Goal: Transaction & Acquisition: Purchase product/service

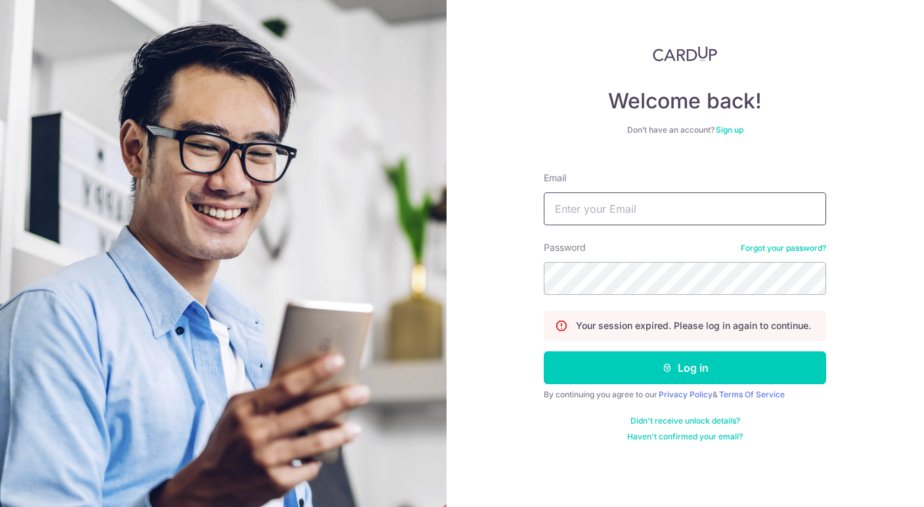
click at [660, 207] on input "Email" at bounding box center [685, 209] width 283 height 33
type input "PANINGYIN2001@GMAIL.COM"
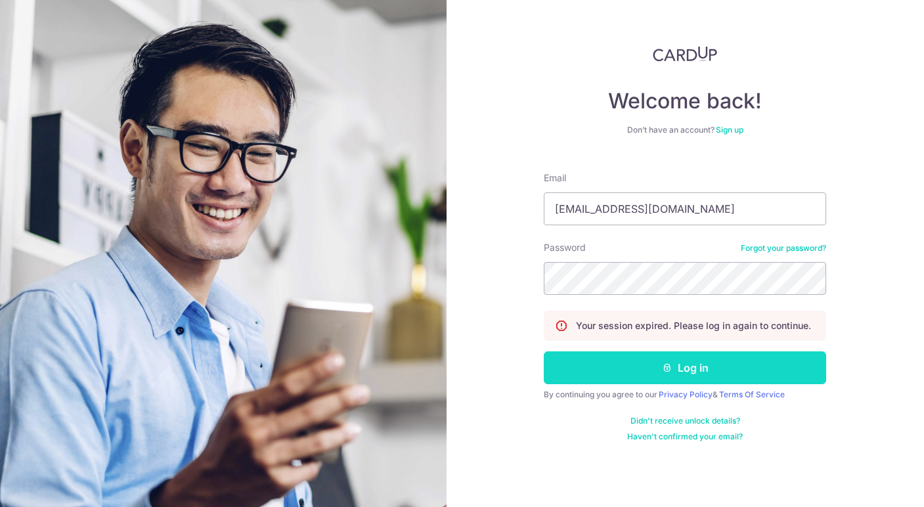
click at [646, 371] on button "Log in" at bounding box center [685, 367] width 283 height 33
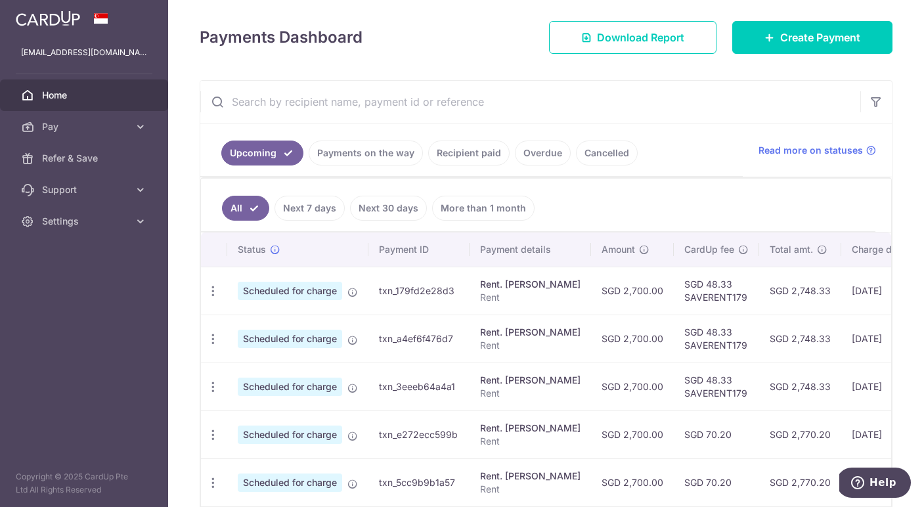
scroll to position [143, 0]
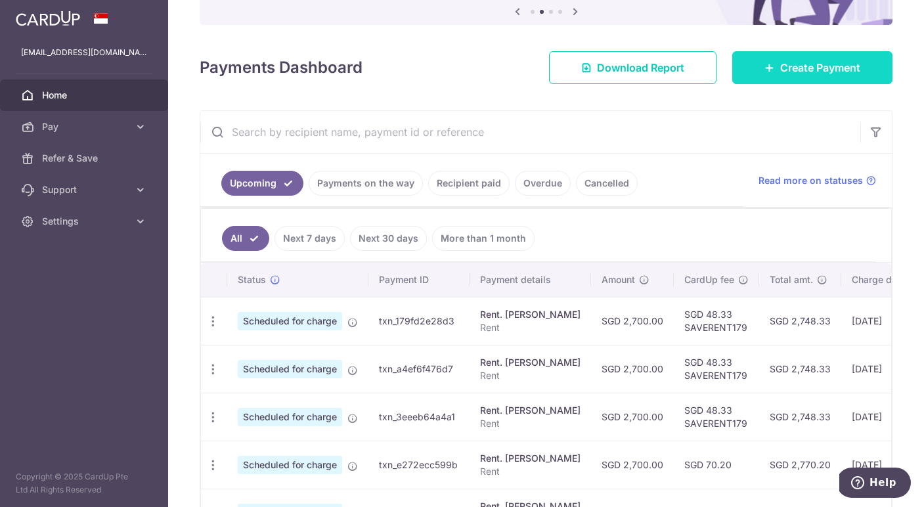
click at [778, 70] on link "Create Payment" at bounding box center [813, 67] width 160 height 33
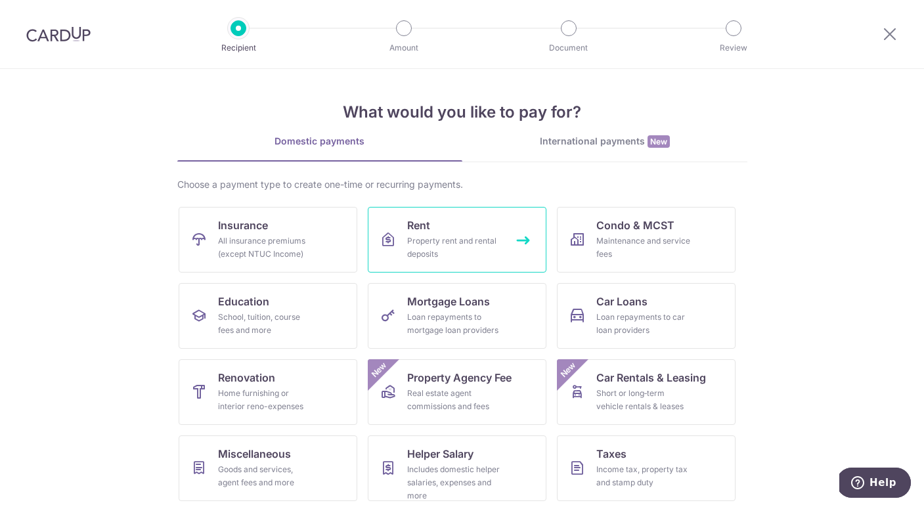
click at [505, 229] on link "Rent Property rent and rental deposits" at bounding box center [457, 240] width 179 height 66
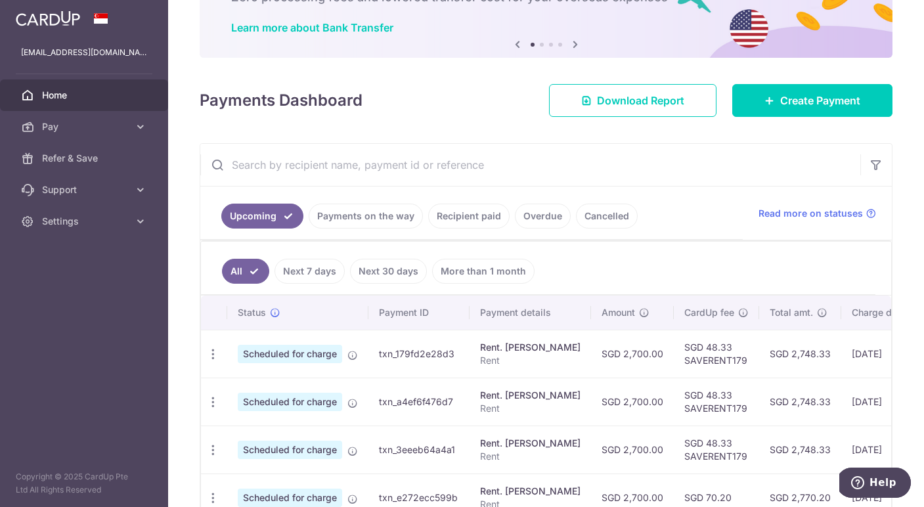
scroll to position [116, 0]
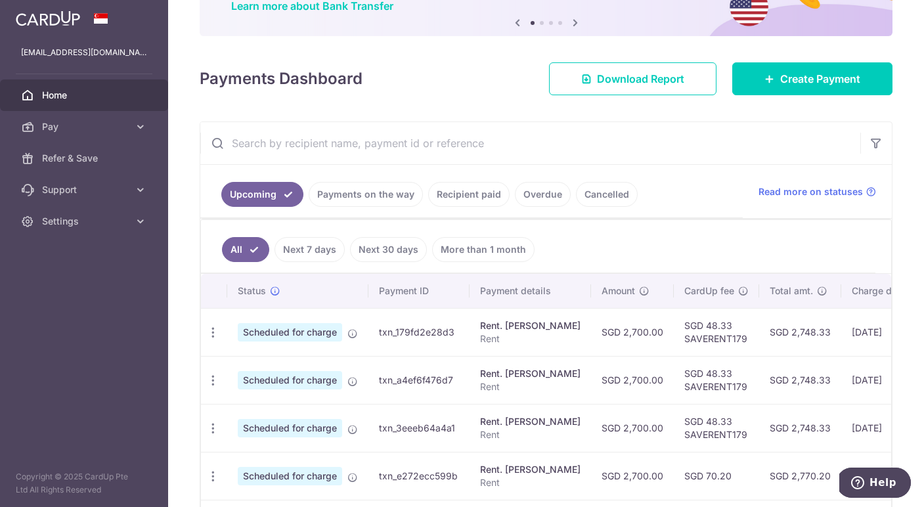
click at [370, 202] on link "Payments on the way" at bounding box center [366, 194] width 114 height 25
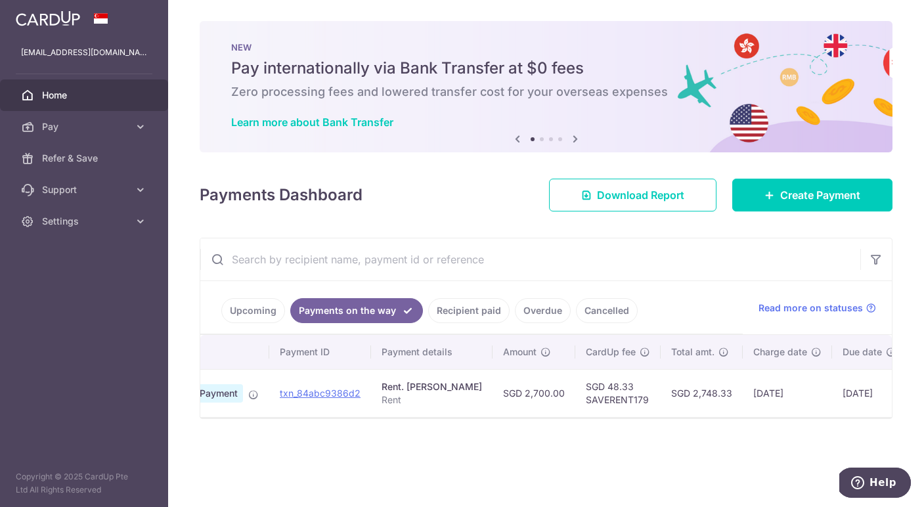
scroll to position [0, 164]
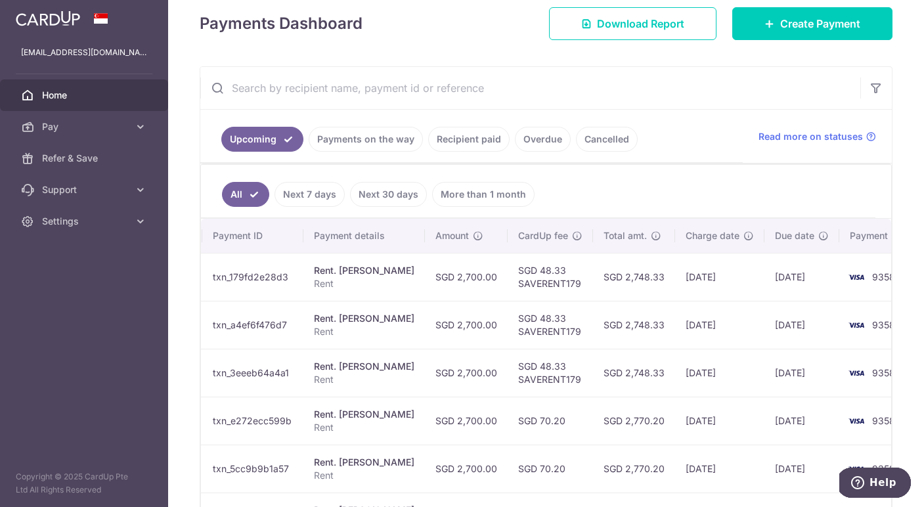
scroll to position [0, 183]
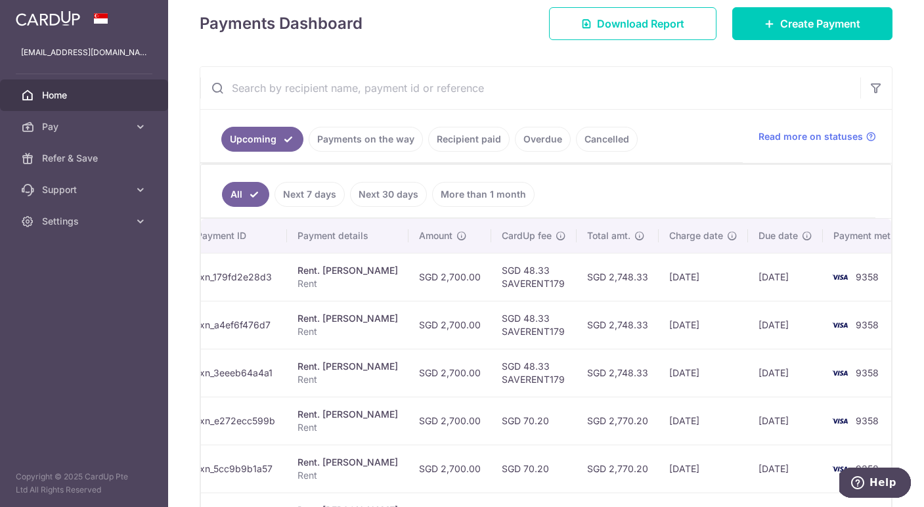
click at [382, 141] on link "Payments on the way" at bounding box center [366, 139] width 114 height 25
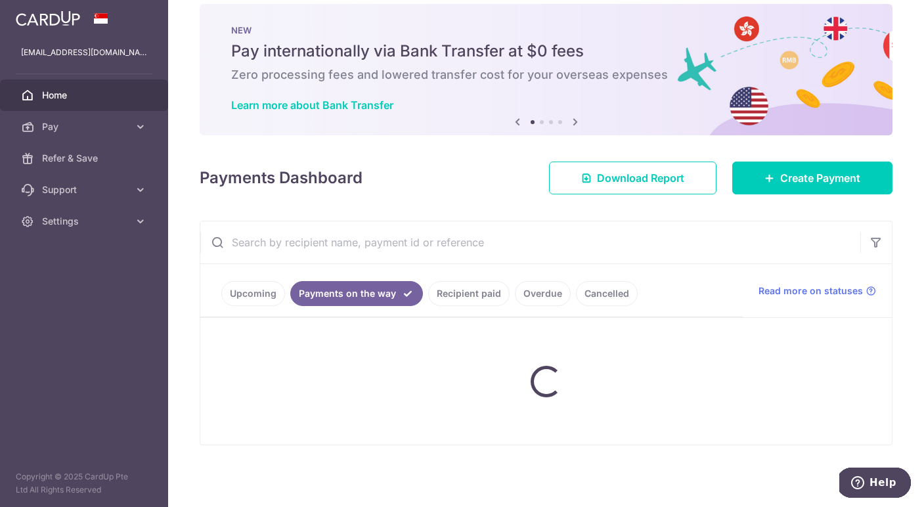
scroll to position [0, 0]
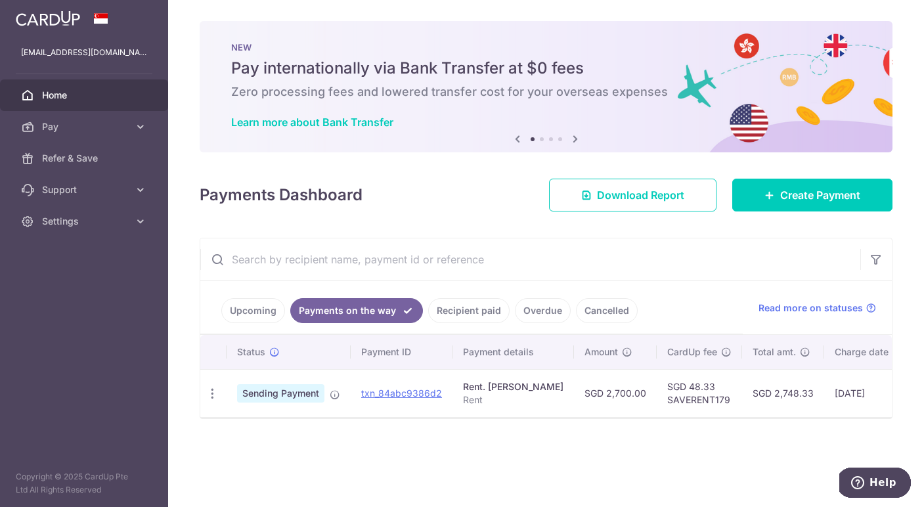
click at [476, 313] on link "Recipient paid" at bounding box center [468, 310] width 81 height 25
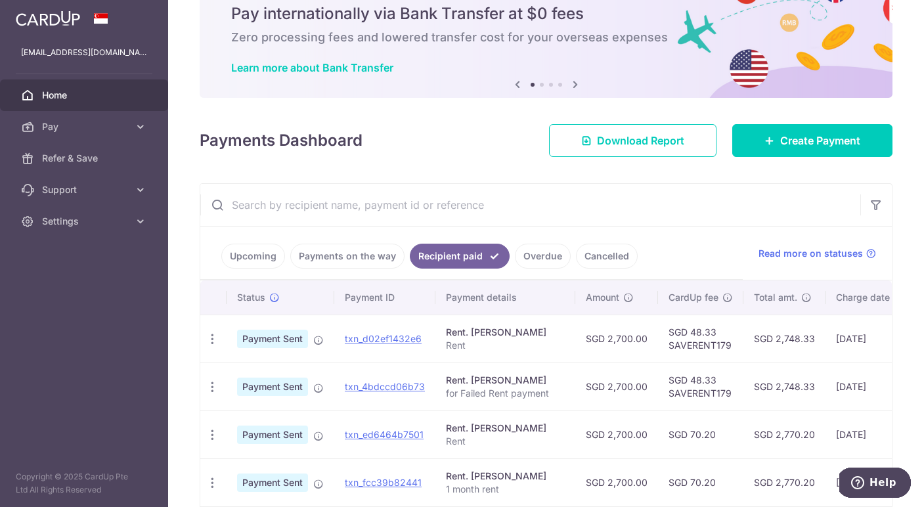
click at [349, 261] on link "Payments on the way" at bounding box center [347, 256] width 114 height 25
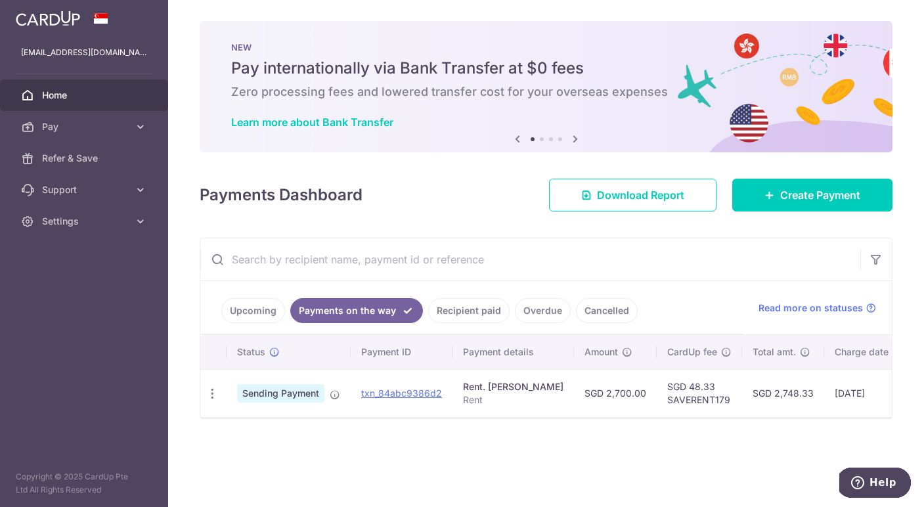
click at [549, 316] on link "Overdue" at bounding box center [543, 310] width 56 height 25
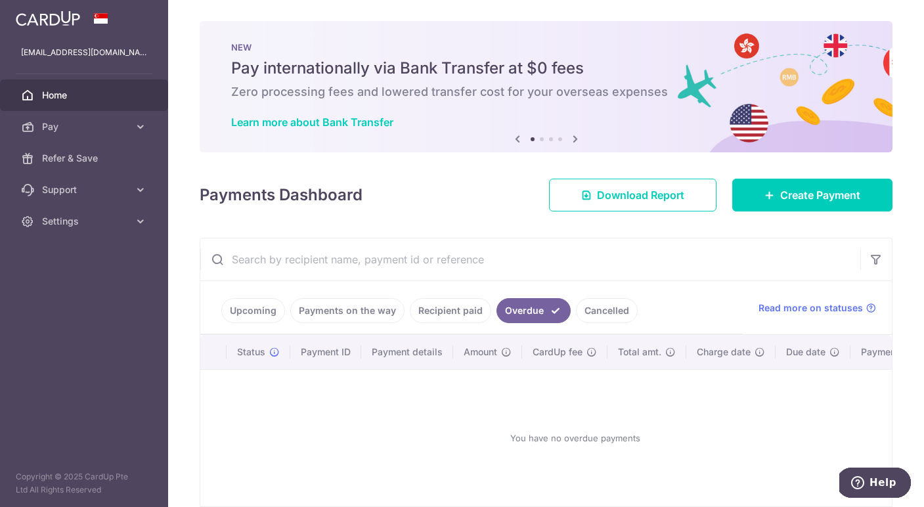
click at [599, 317] on link "Cancelled" at bounding box center [607, 310] width 62 height 25
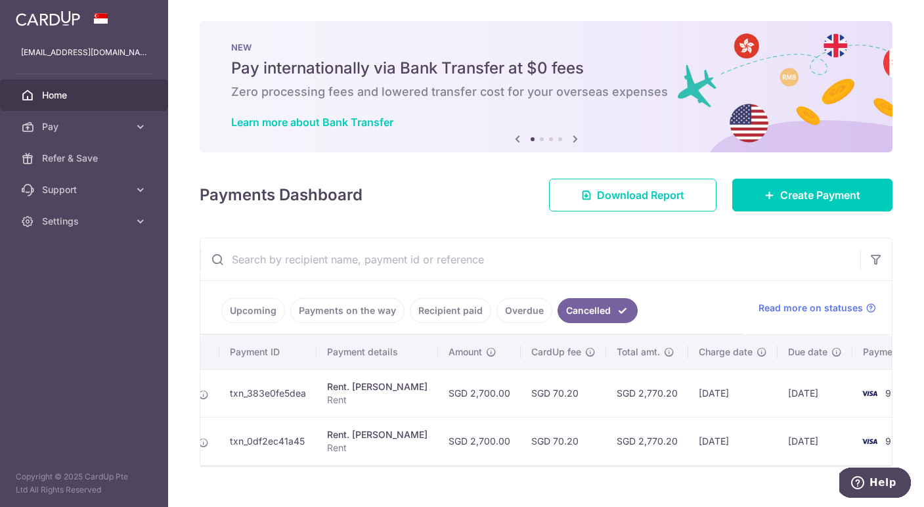
scroll to position [0, 168]
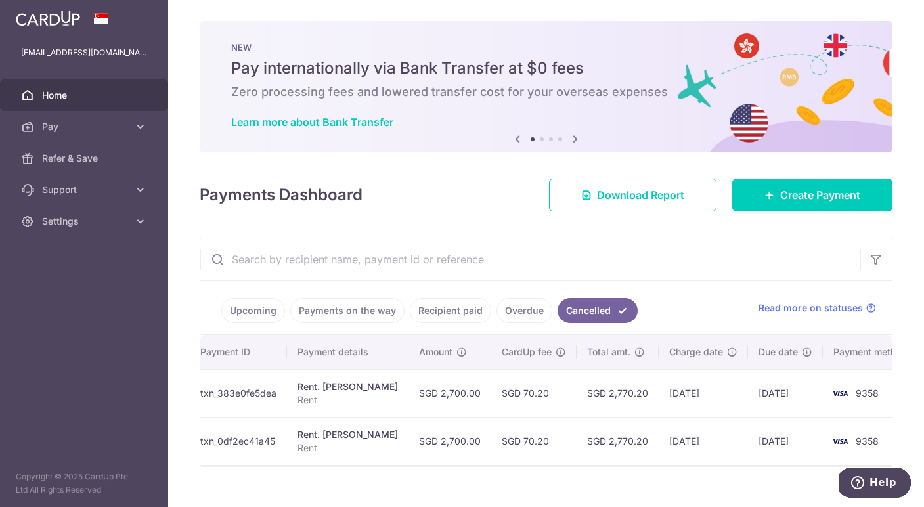
click at [365, 313] on link "Payments on the way" at bounding box center [347, 310] width 114 height 25
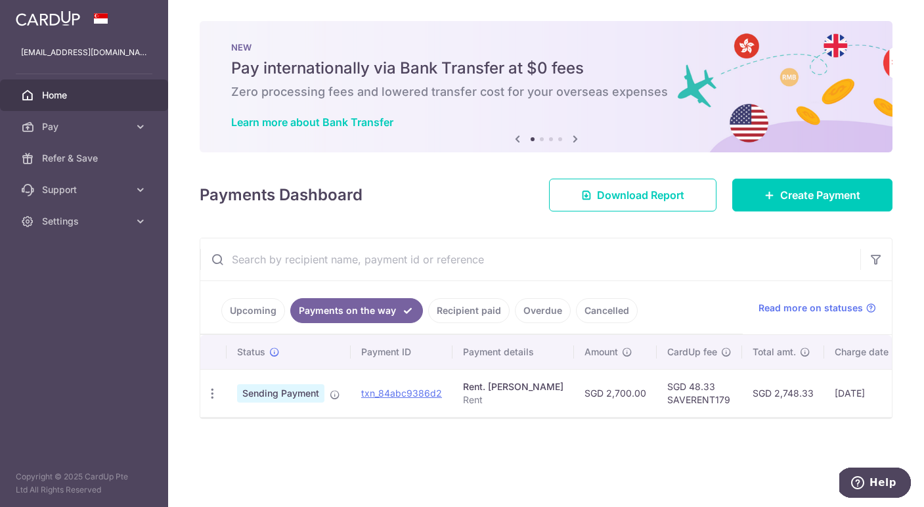
click at [261, 311] on link "Upcoming" at bounding box center [253, 310] width 64 height 25
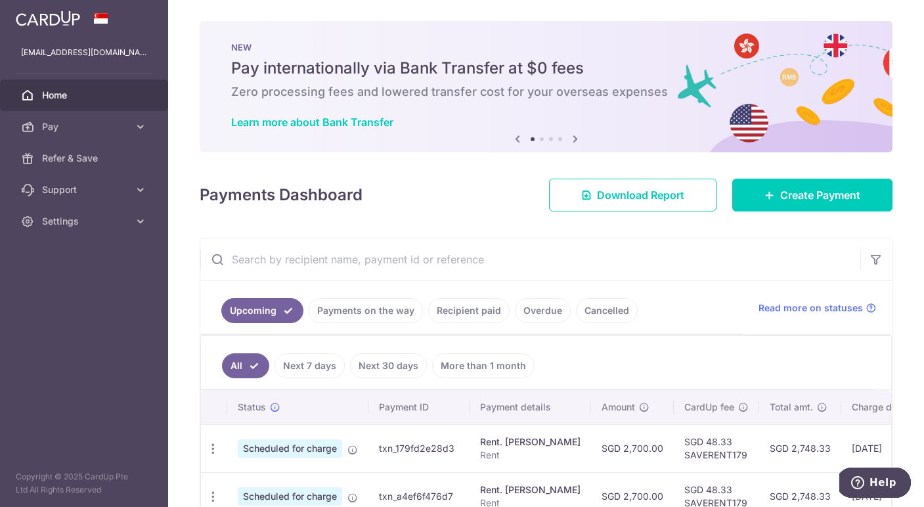
click at [353, 308] on link "Payments on the way" at bounding box center [366, 310] width 114 height 25
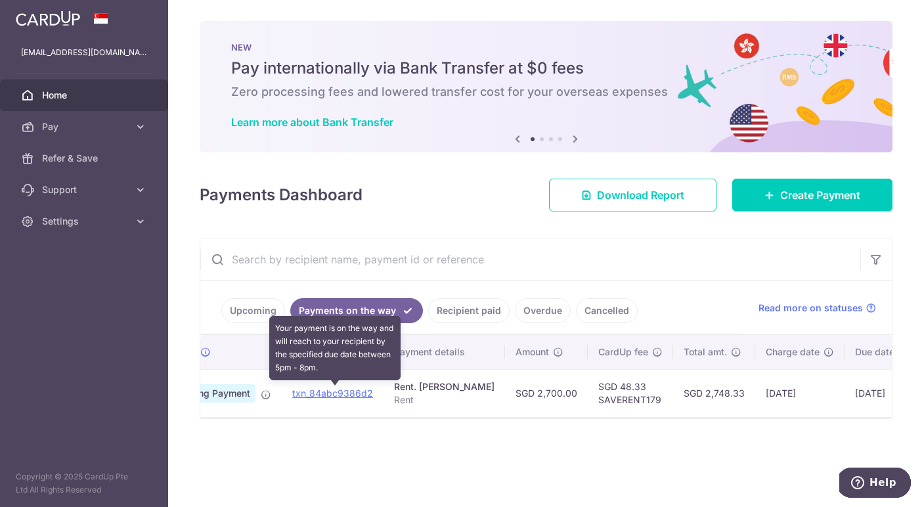
scroll to position [0, 164]
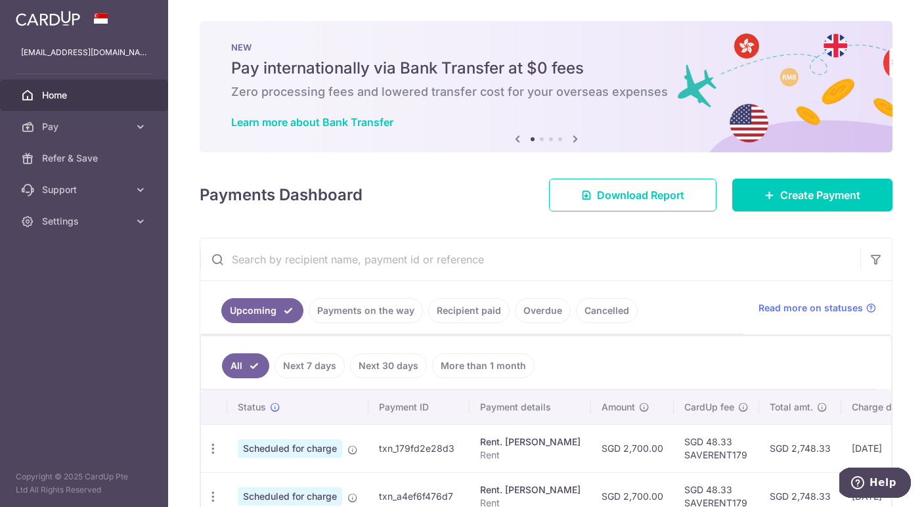
click at [361, 310] on link "Payments on the way" at bounding box center [366, 310] width 114 height 25
